Goal: Navigation & Orientation: Find specific page/section

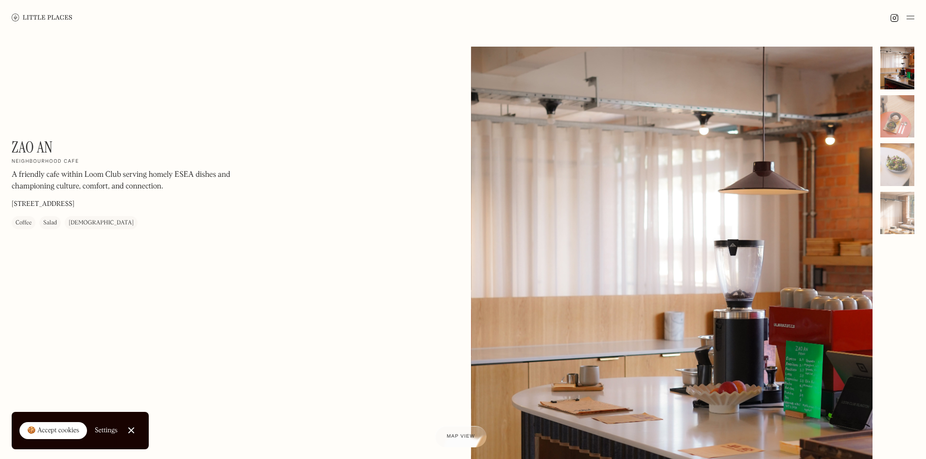
click at [913, 16] on img at bounding box center [911, 18] width 8 height 12
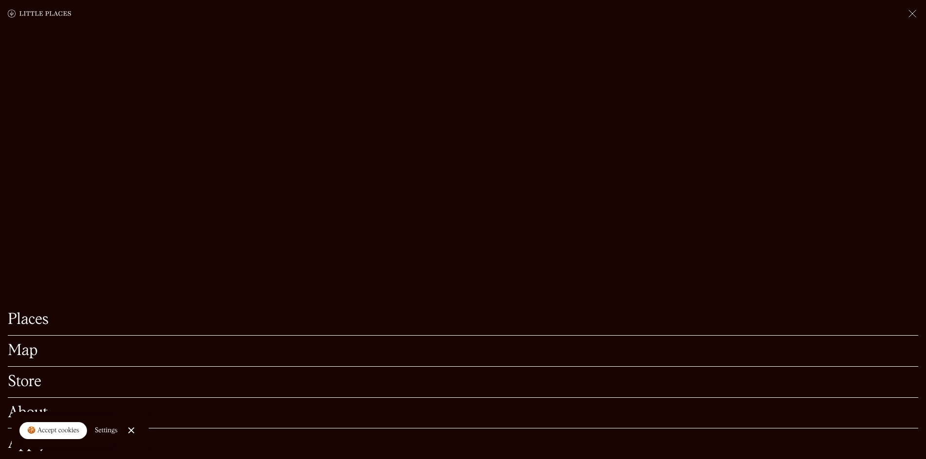
click at [28, 344] on link "Map" at bounding box center [463, 351] width 911 height 15
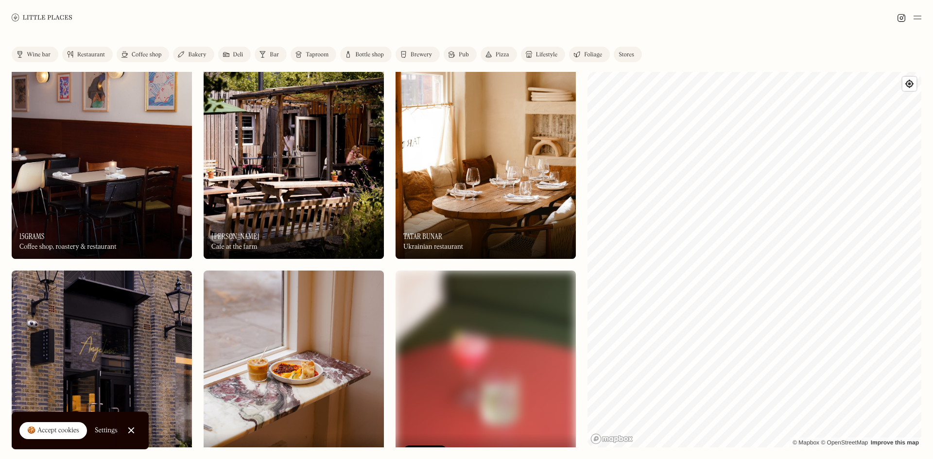
scroll to position [486, 0]
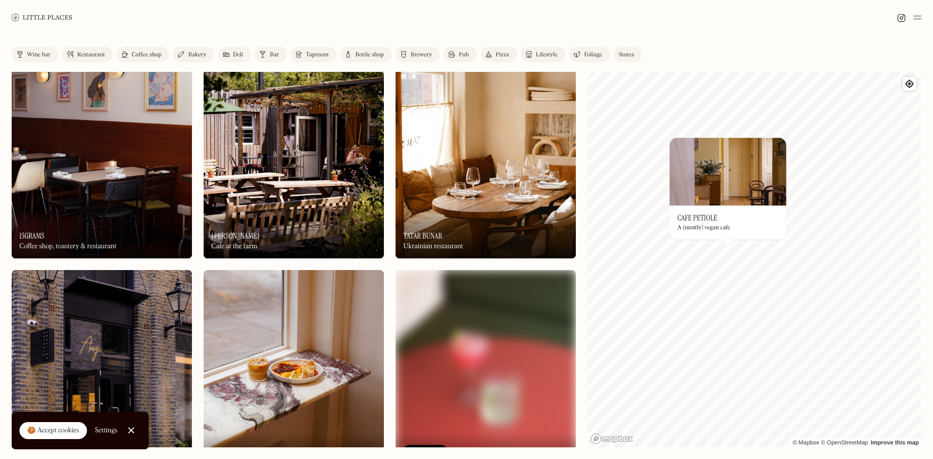
click at [699, 215] on h3 "Cafe Petiole" at bounding box center [698, 217] width 40 height 9
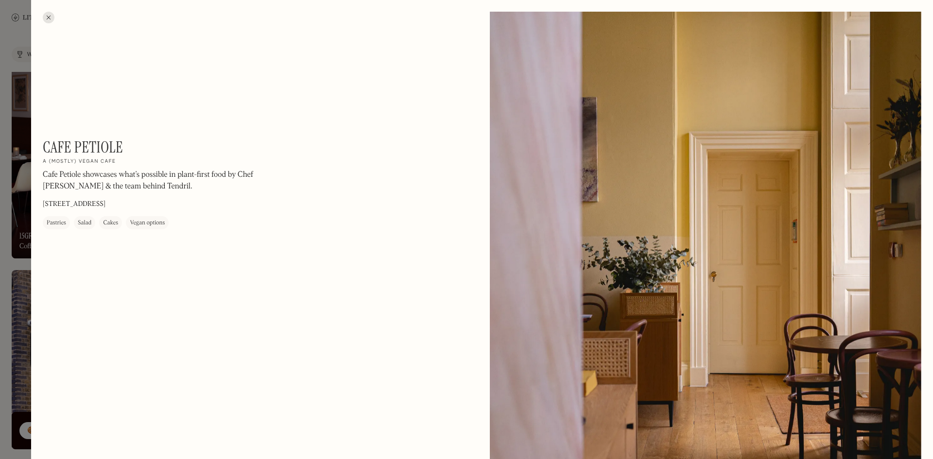
drag, startPoint x: 4, startPoint y: 177, endPoint x: 12, endPoint y: 177, distance: 7.3
click at [6, 177] on div at bounding box center [466, 229] width 933 height 459
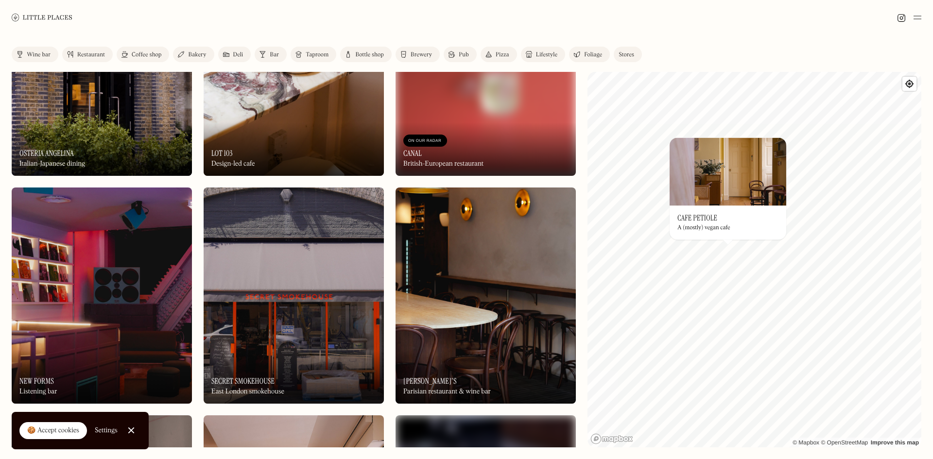
scroll to position [827, 0]
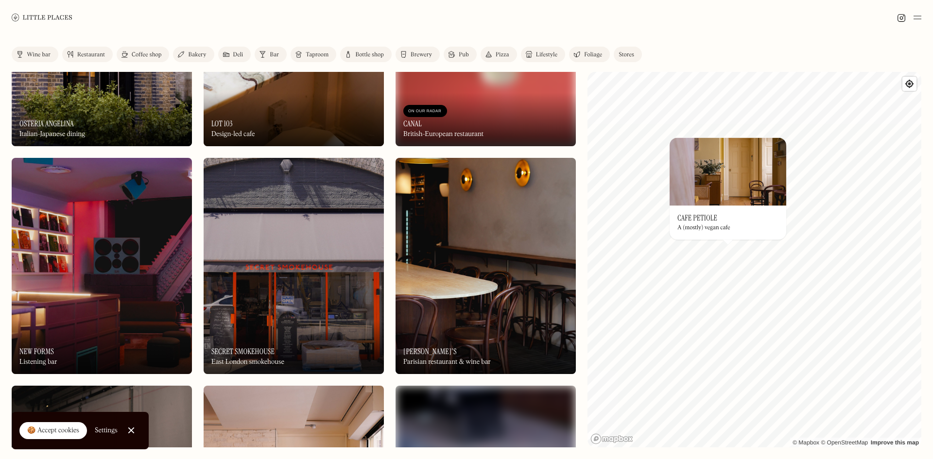
click at [313, 249] on img at bounding box center [294, 266] width 180 height 216
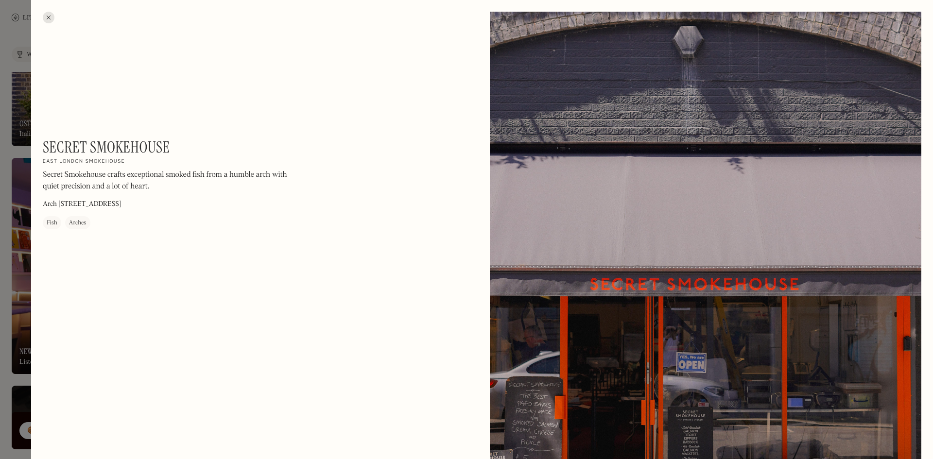
click at [5, 83] on div at bounding box center [466, 229] width 933 height 459
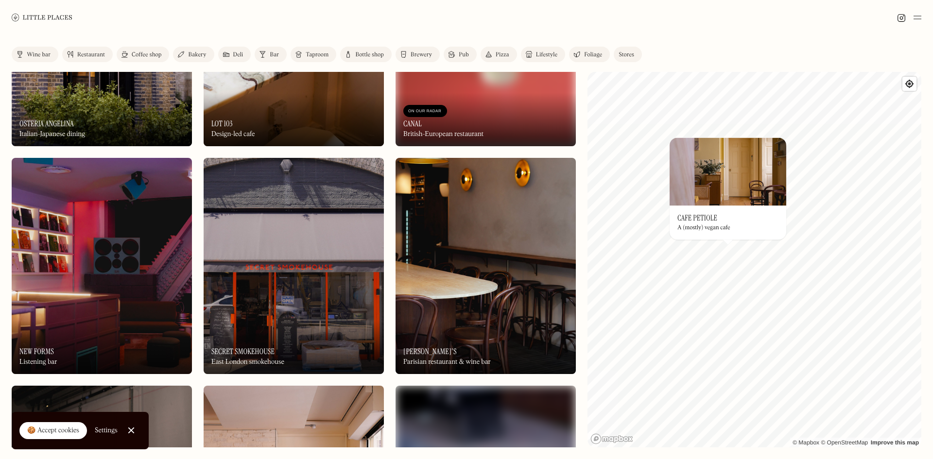
click at [316, 107] on div "On Our Radar LOT 103 Design-led cafe" at bounding box center [294, 119] width 180 height 53
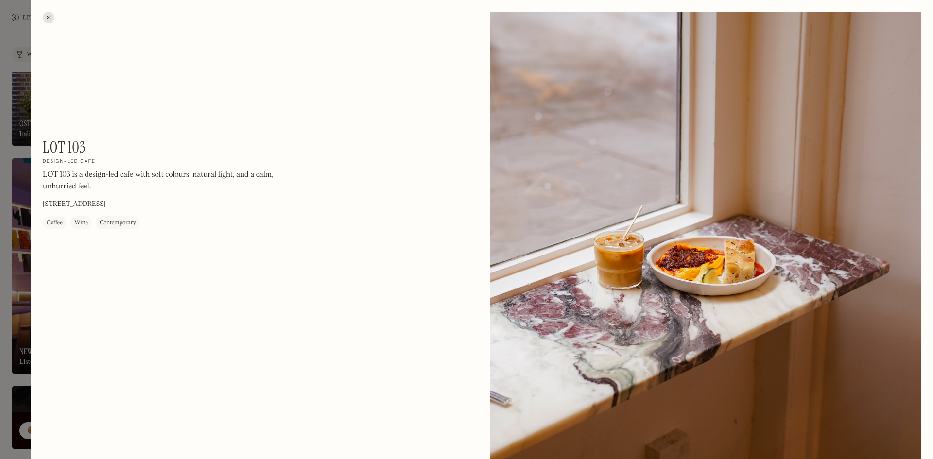
click at [19, 120] on div at bounding box center [466, 229] width 933 height 459
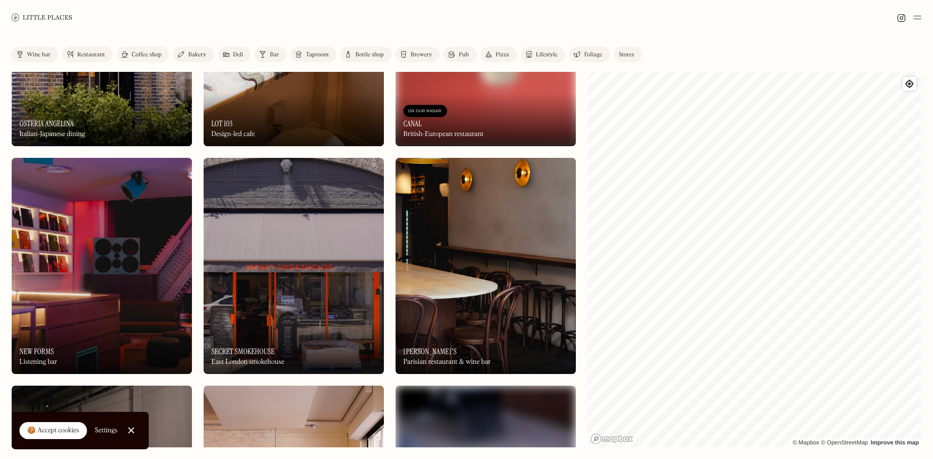
click at [254, 244] on img at bounding box center [294, 266] width 180 height 216
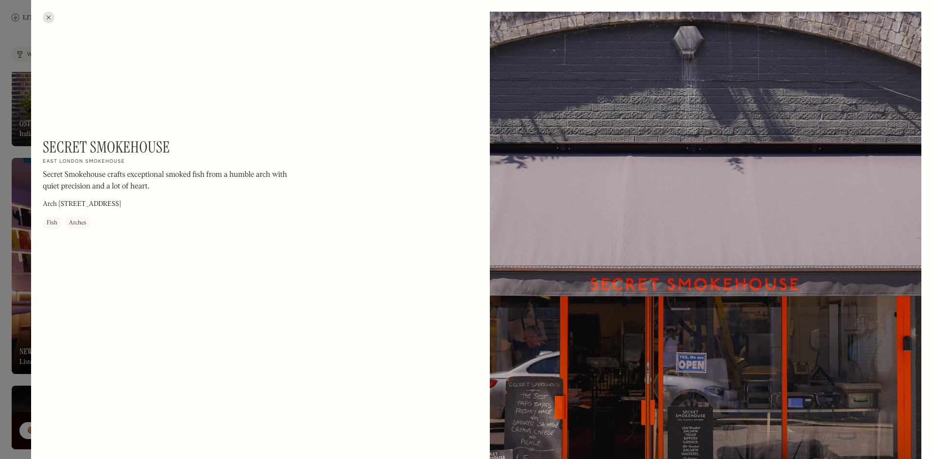
click at [18, 223] on div at bounding box center [466, 229] width 933 height 459
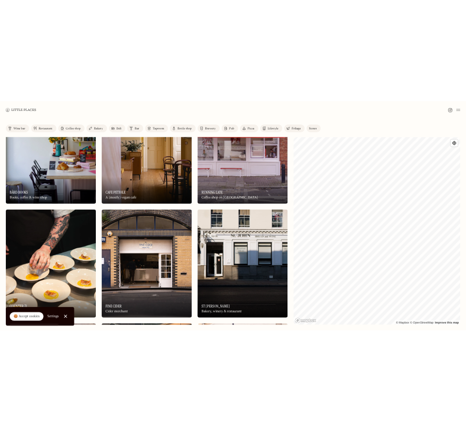
scroll to position [5494, 0]
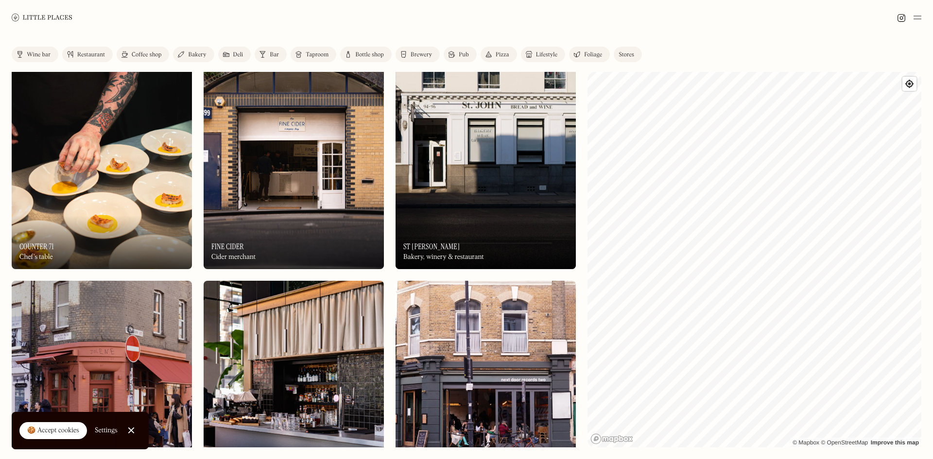
click at [74, 433] on div "🍪 Accept cookies" at bounding box center [53, 431] width 52 height 10
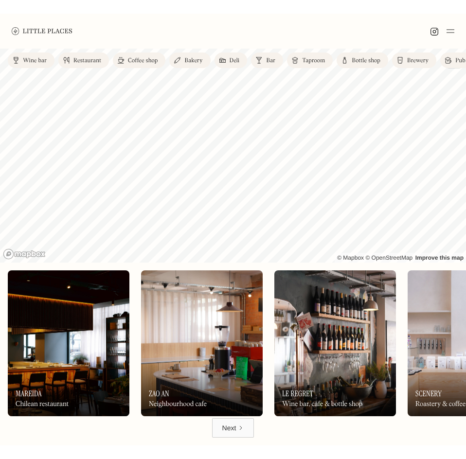
scroll to position [0, 0]
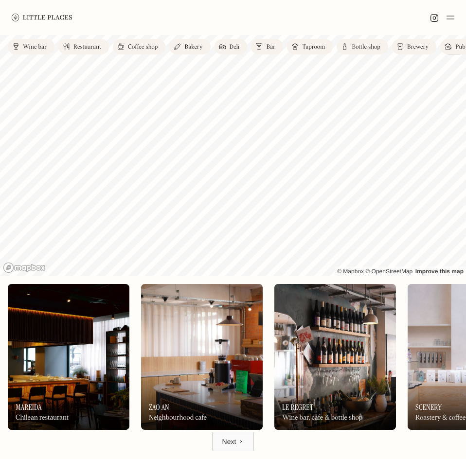
click at [240, 439] on icon "Next Page" at bounding box center [241, 442] width 6 height 6
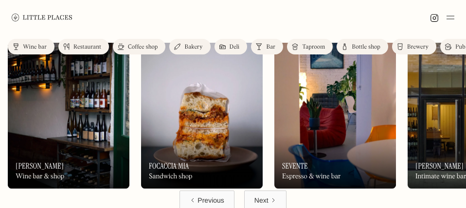
click at [331, 196] on div "Previous Next" at bounding box center [233, 200] width 466 height 19
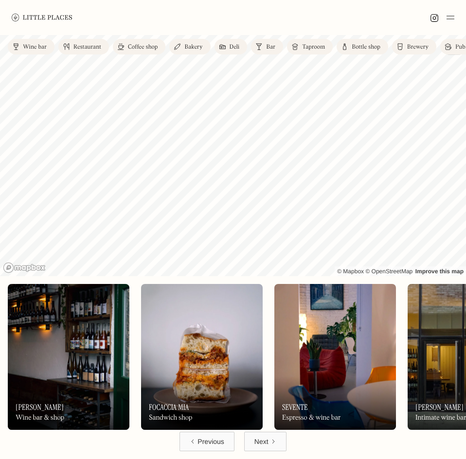
click at [267, 439] on div "Next" at bounding box center [261, 442] width 14 height 10
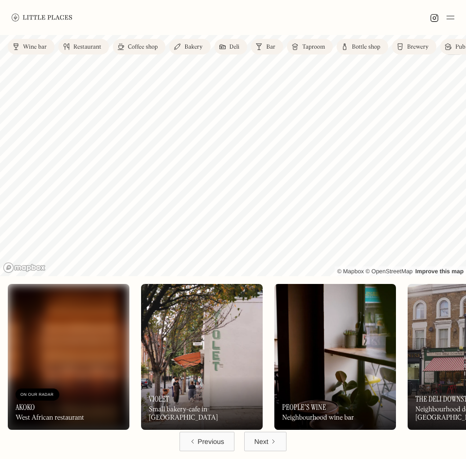
click at [267, 439] on div "Next" at bounding box center [261, 442] width 14 height 10
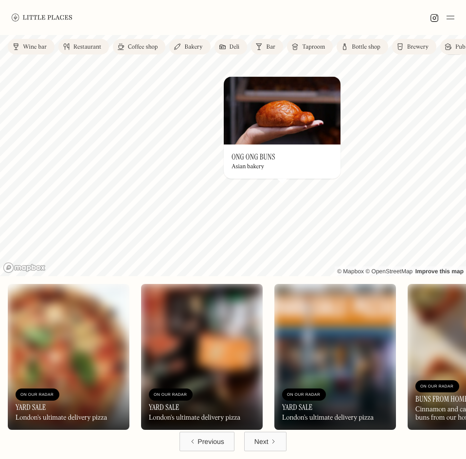
click at [270, 152] on h3 "Ong Ong Buns" at bounding box center [253, 156] width 44 height 9
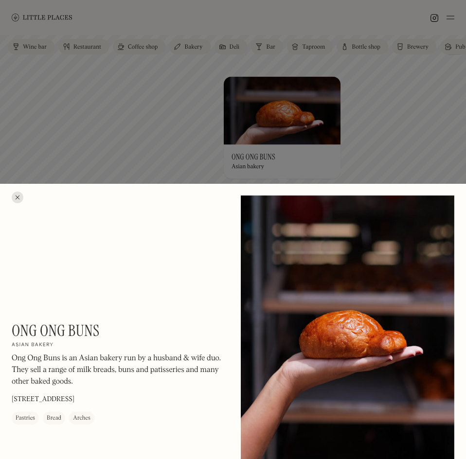
click at [256, 161] on div at bounding box center [233, 229] width 466 height 459
